Goal: Information Seeking & Learning: Learn about a topic

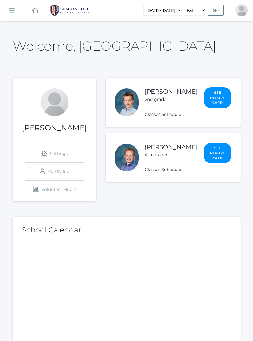
click at [158, 151] on link "[PERSON_NAME]" at bounding box center [171, 147] width 53 height 7
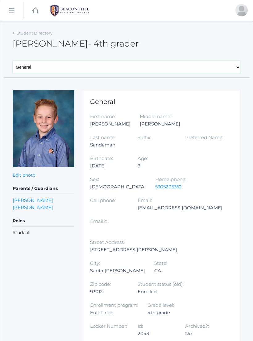
click at [116, 66] on select "General Family Lesson Plans Attendance Contacts Classes Schedule Grades Medical" at bounding box center [127, 67] width 228 height 13
select select "/students/2043/lesson-plans"
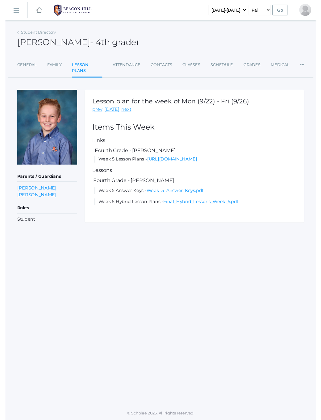
scroll to position [1, 0]
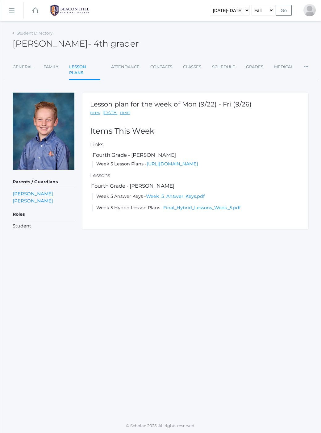
click at [147, 167] on link "[URL][DOMAIN_NAME]" at bounding box center [173, 164] width 52 height 6
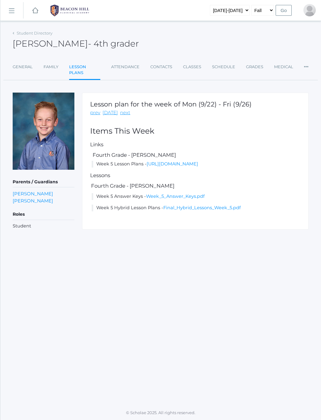
click at [19, 34] on link "Student Directory" at bounding box center [35, 33] width 36 height 5
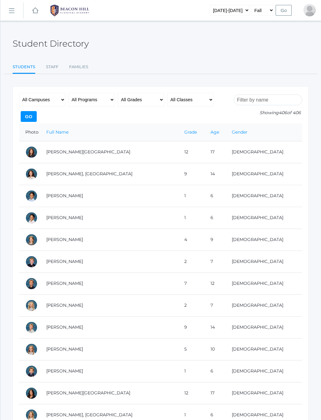
click at [63, 14] on img at bounding box center [70, 10] width 46 height 15
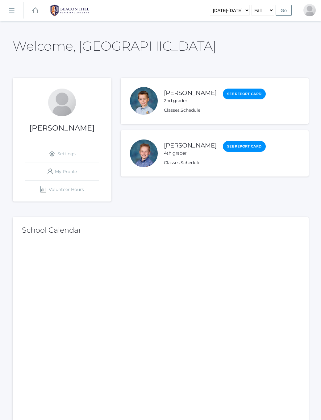
click at [169, 97] on link "[PERSON_NAME]" at bounding box center [190, 92] width 53 height 7
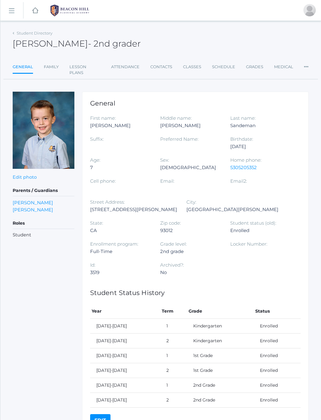
click at [83, 70] on link "Lesson Plans" at bounding box center [84, 70] width 31 height 18
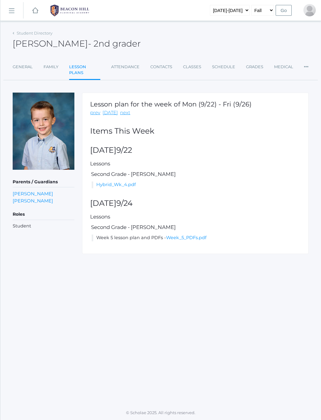
click at [57, 14] on img at bounding box center [70, 10] width 46 height 15
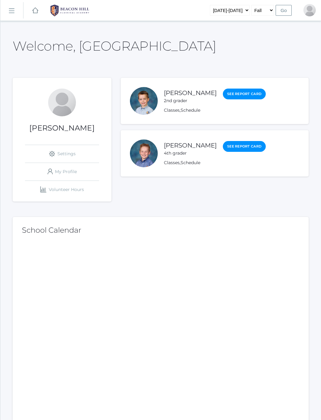
click at [179, 146] on link "[PERSON_NAME]" at bounding box center [190, 145] width 53 height 7
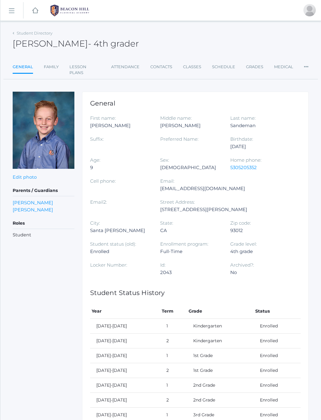
click at [94, 67] on link "Lesson Plans" at bounding box center [84, 70] width 31 height 18
